Goal: Transaction & Acquisition: Purchase product/service

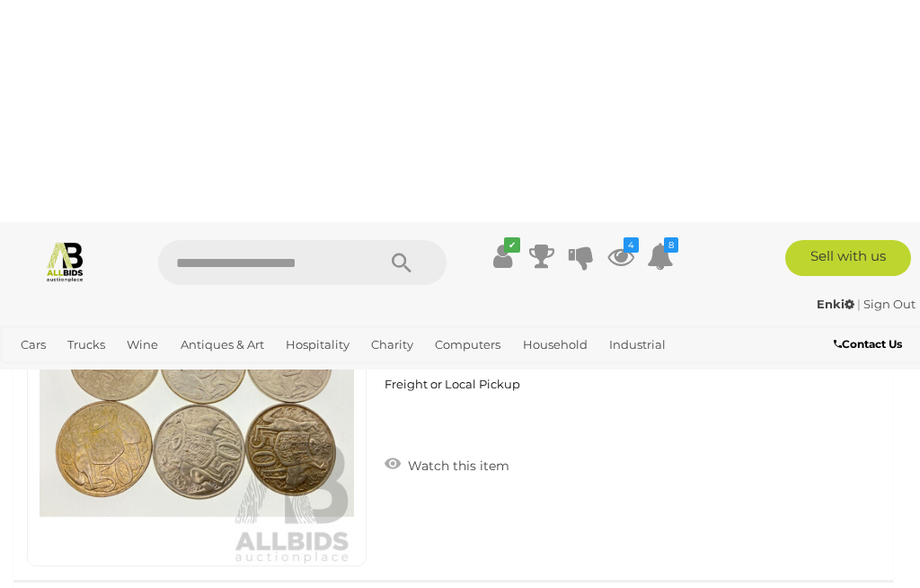
scroll to position [18019, 0]
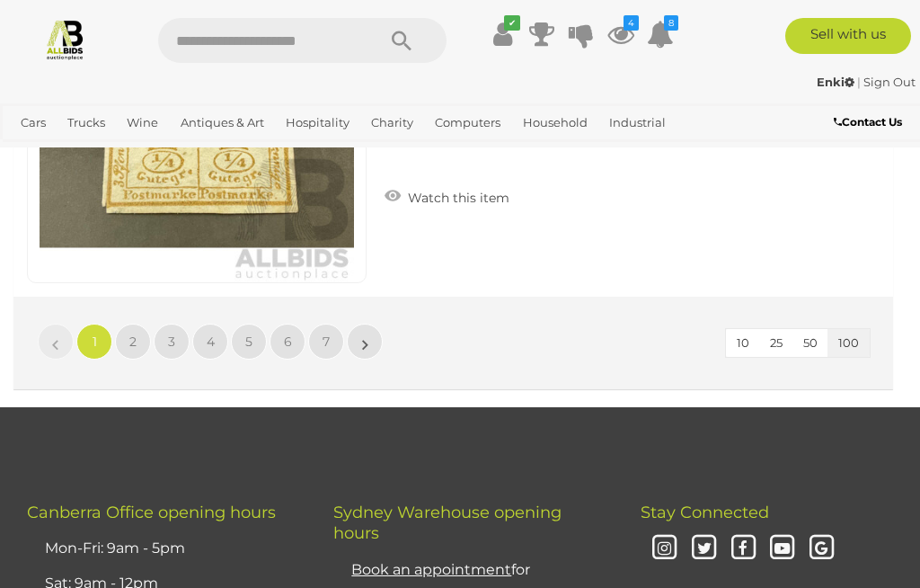
click at [377, 323] on link "»" at bounding box center [365, 341] width 36 height 36
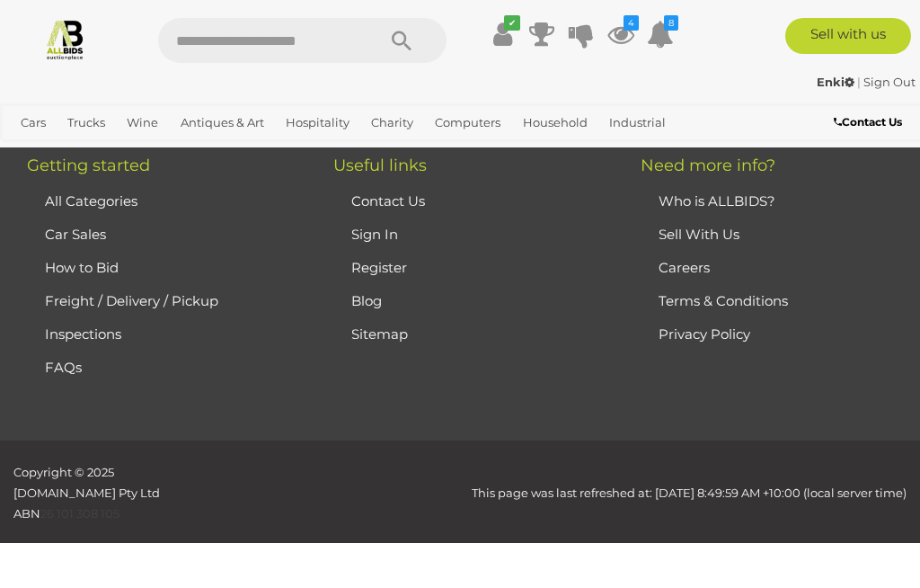
scroll to position [406, 0]
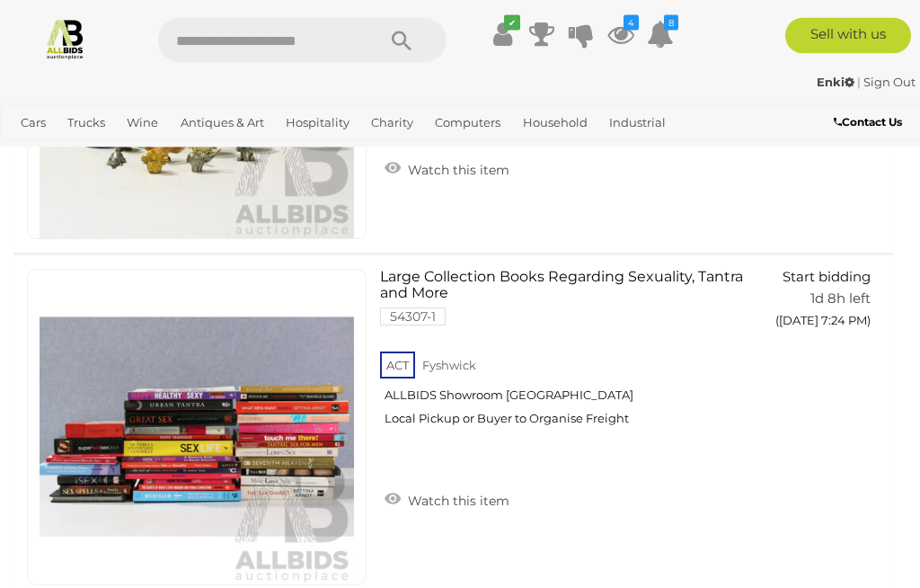
scroll to position [20094, 0]
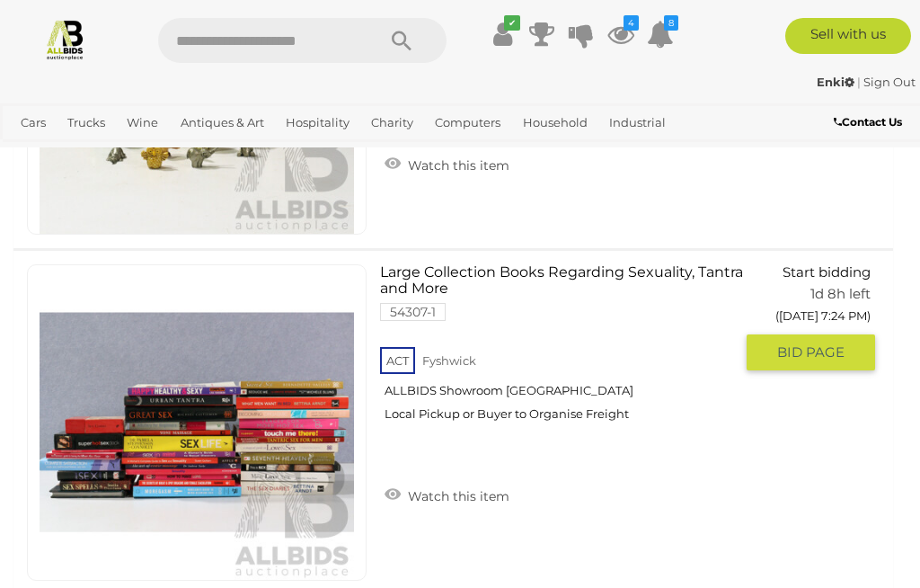
click at [460, 481] on link "Watch this item" at bounding box center [447, 494] width 134 height 27
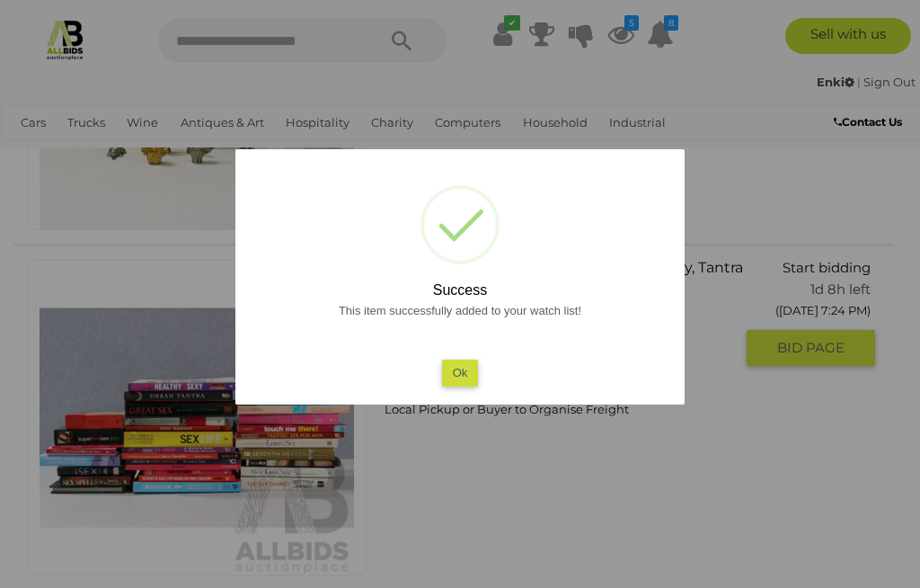
click at [456, 385] on button "Ok" at bounding box center [460, 372] width 37 height 26
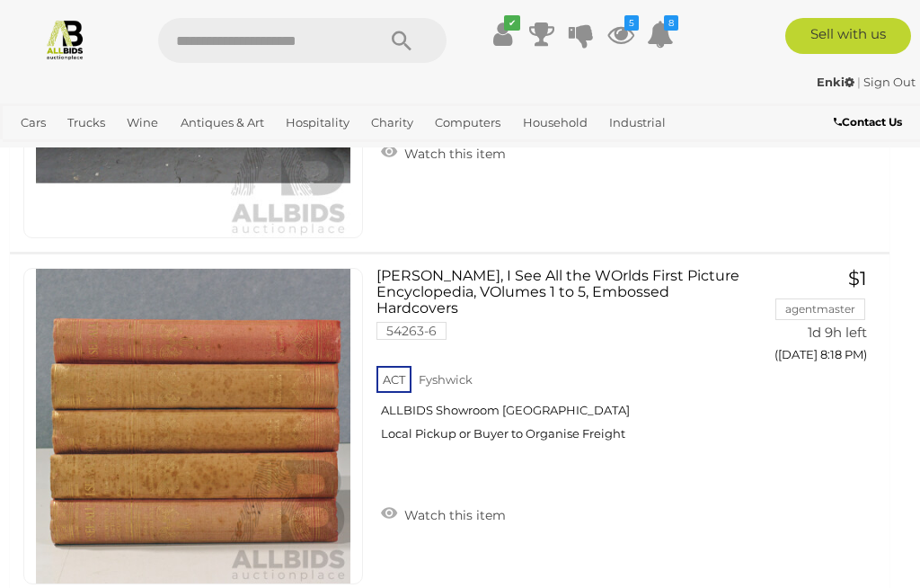
scroll to position [29431, 4]
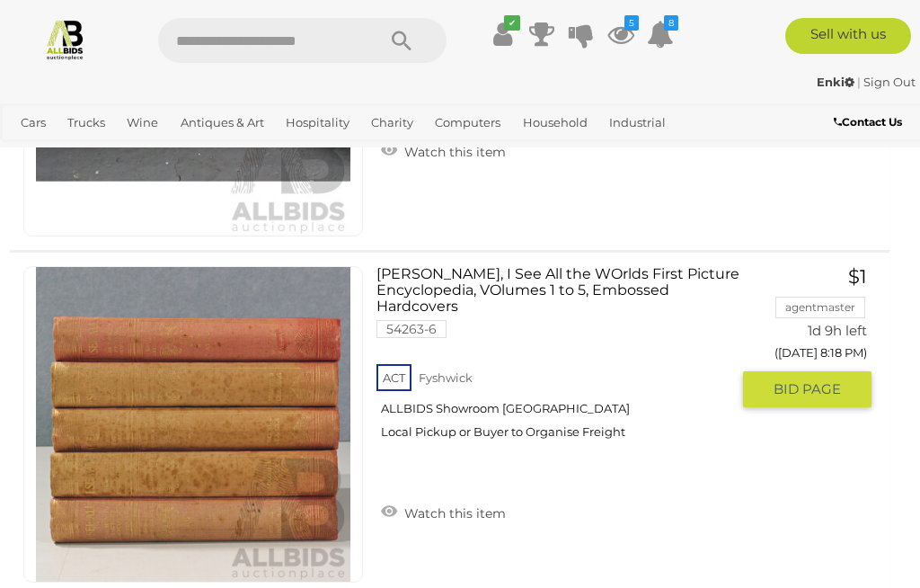
click at [473, 498] on link "Watch this item" at bounding box center [443, 511] width 134 height 27
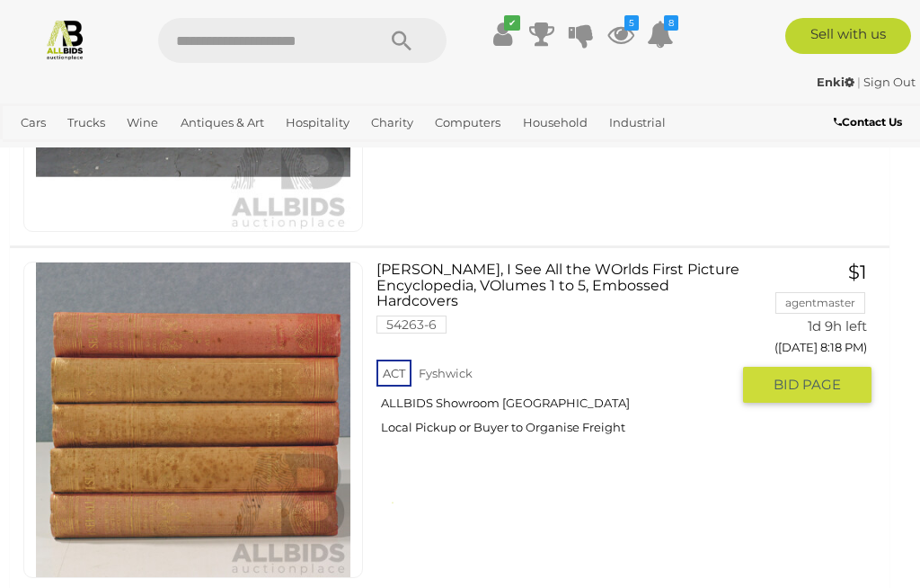
click at [464, 448] on div "ACT [GEOGRAPHIC_DATA] ALLBIDS Showroom [GEOGRAPHIC_DATA] Local Pickup or Buyer …" at bounding box center [552, 402] width 353 height 93
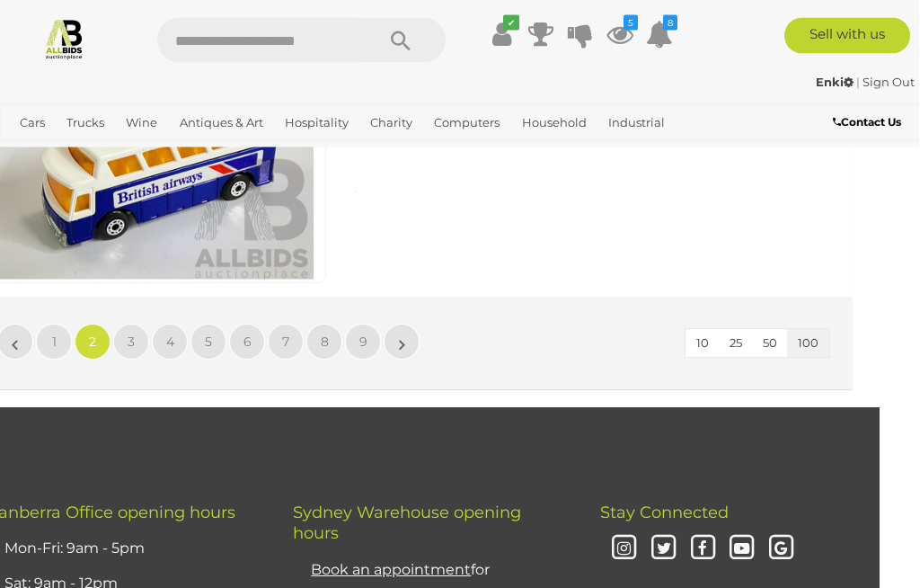
scroll to position [34918, 40]
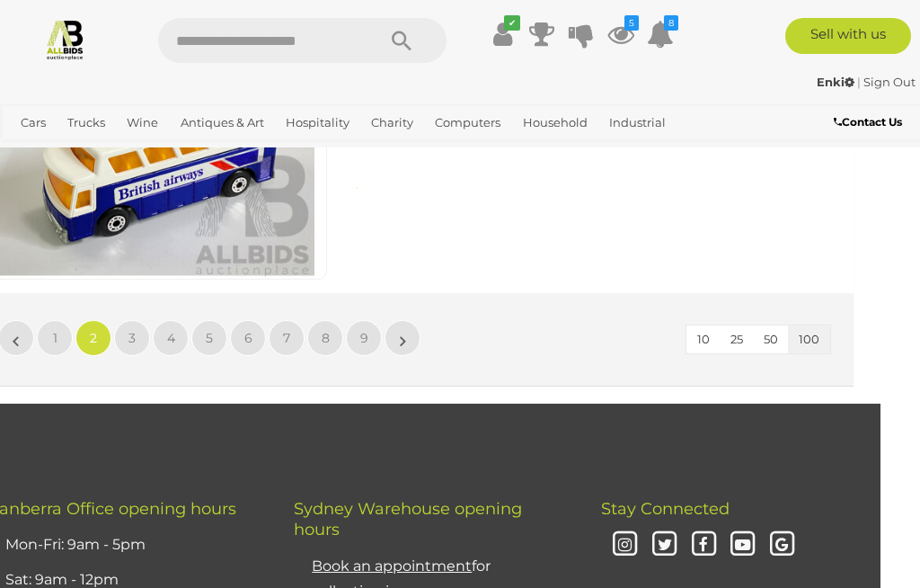
click at [410, 320] on link "»" at bounding box center [403, 338] width 36 height 36
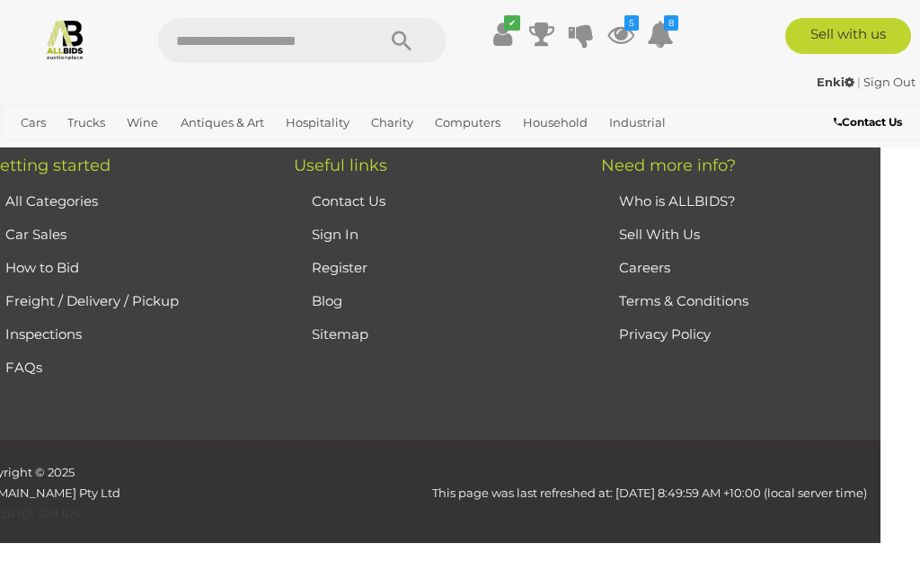
scroll to position [406, 0]
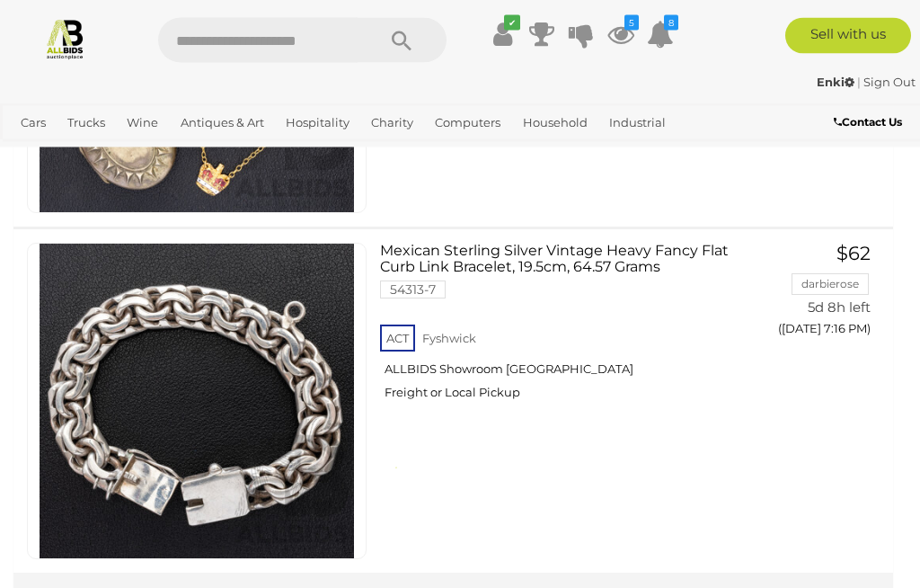
scroll to position [34690, 0]
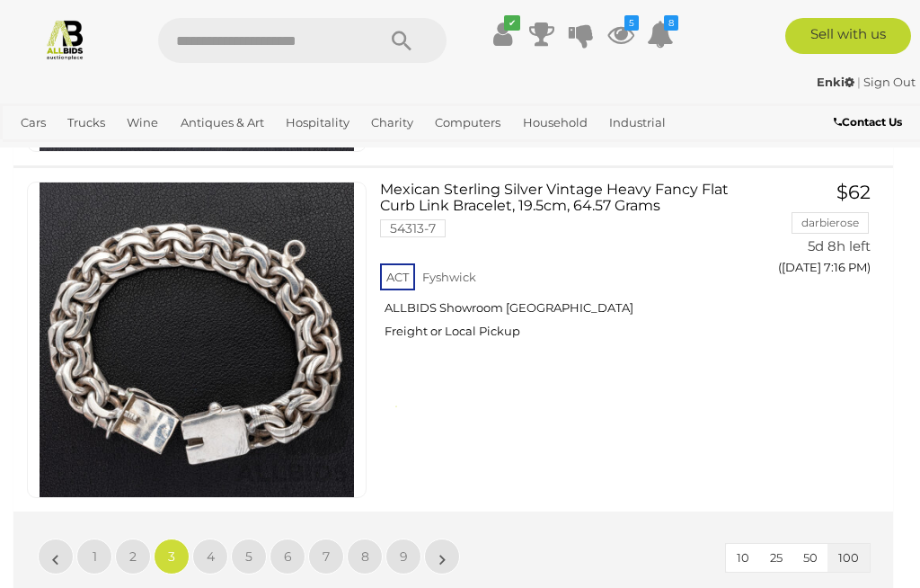
click at [218, 538] on link "4" at bounding box center [210, 556] width 36 height 36
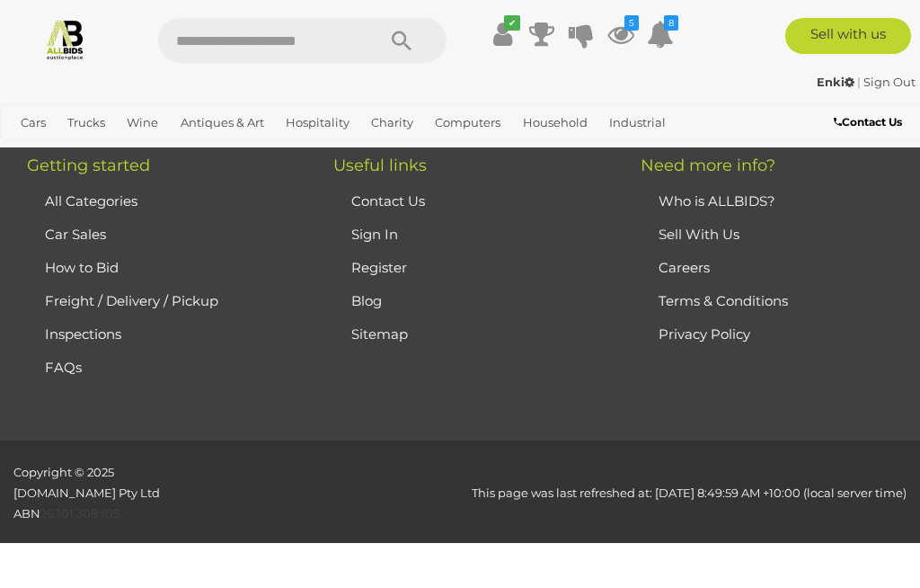
scroll to position [406, 0]
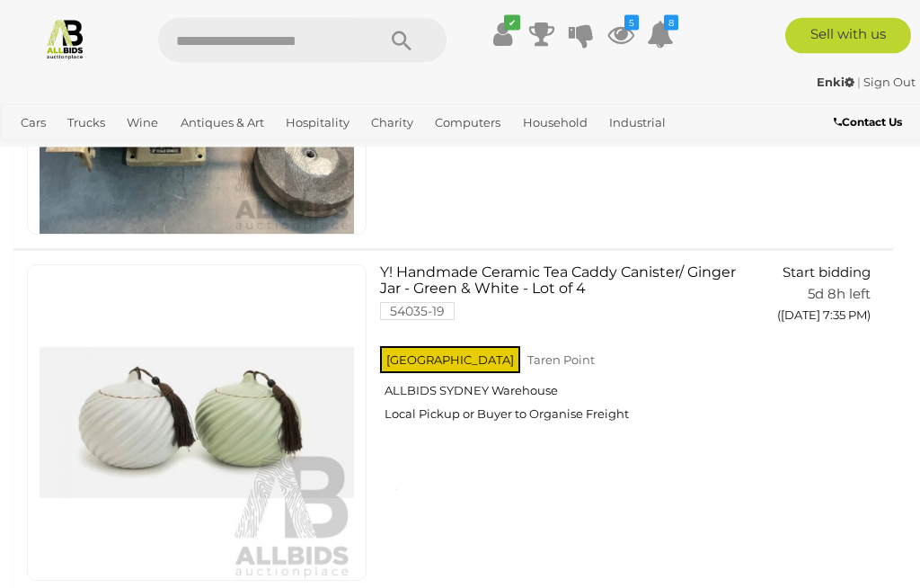
scroll to position [9718, 0]
